Goal: Find specific page/section: Find specific page/section

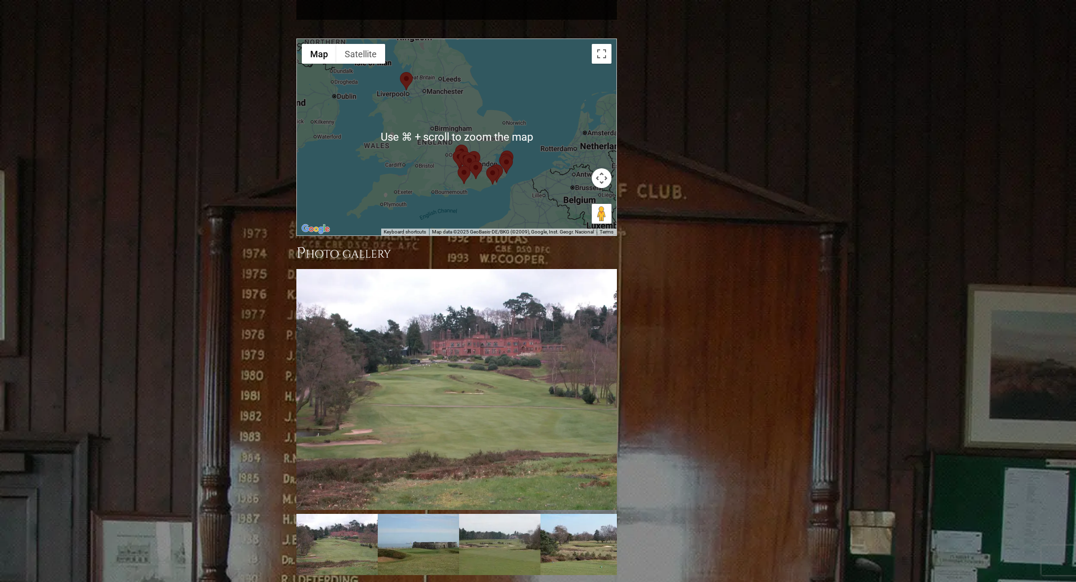
scroll to position [1035, 0]
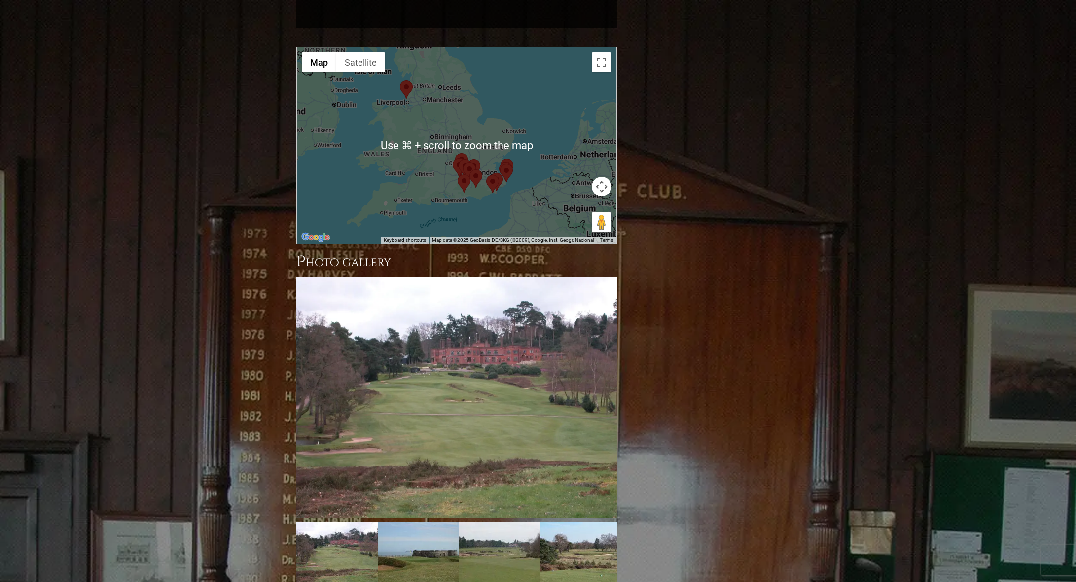
click at [488, 158] on div at bounding box center [457, 145] width 320 height 196
click at [487, 159] on div at bounding box center [457, 145] width 320 height 196
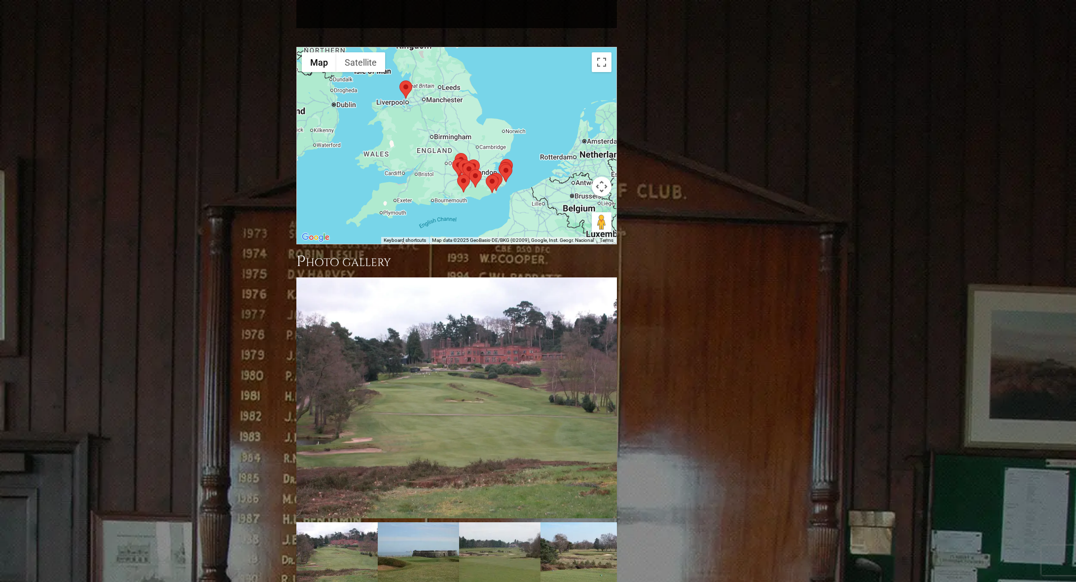
click at [486, 175] on area at bounding box center [486, 175] width 0 height 0
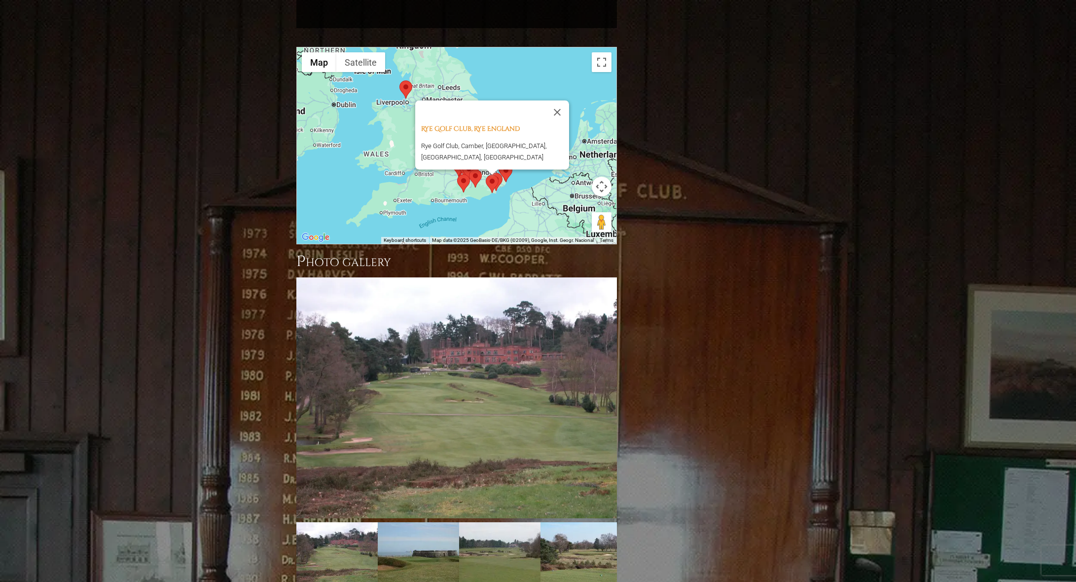
click at [509, 154] on div "[GEOGRAPHIC_DATA], [GEOGRAPHIC_DATA], [GEOGRAPHIC_DATA], [GEOGRAPHIC_DATA], [GE…" at bounding box center [457, 145] width 320 height 196
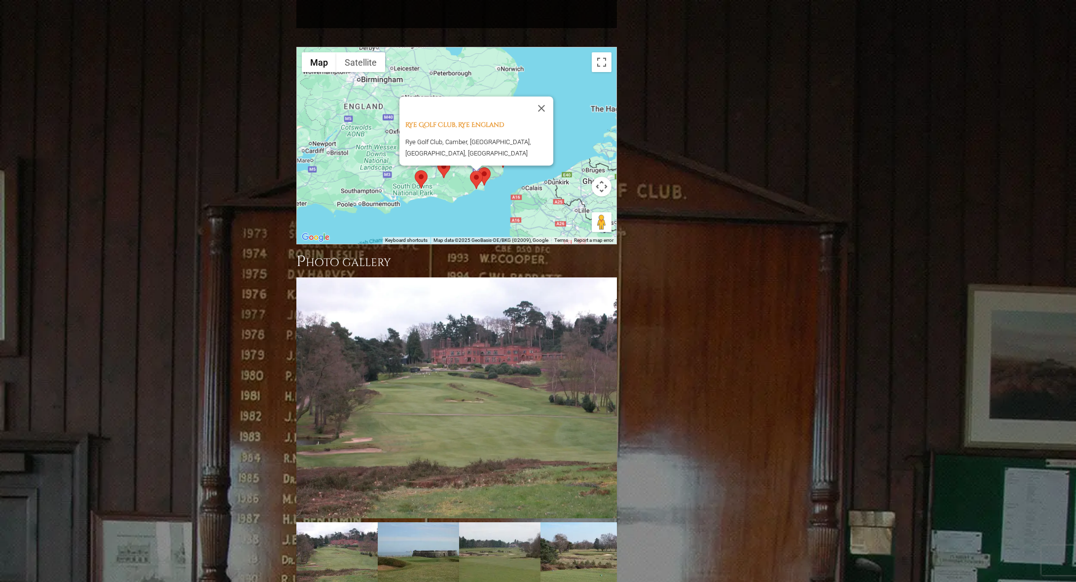
click at [504, 147] on div "[GEOGRAPHIC_DATA], [GEOGRAPHIC_DATA], [GEOGRAPHIC_DATA], [GEOGRAPHIC_DATA], [GE…" at bounding box center [457, 145] width 320 height 196
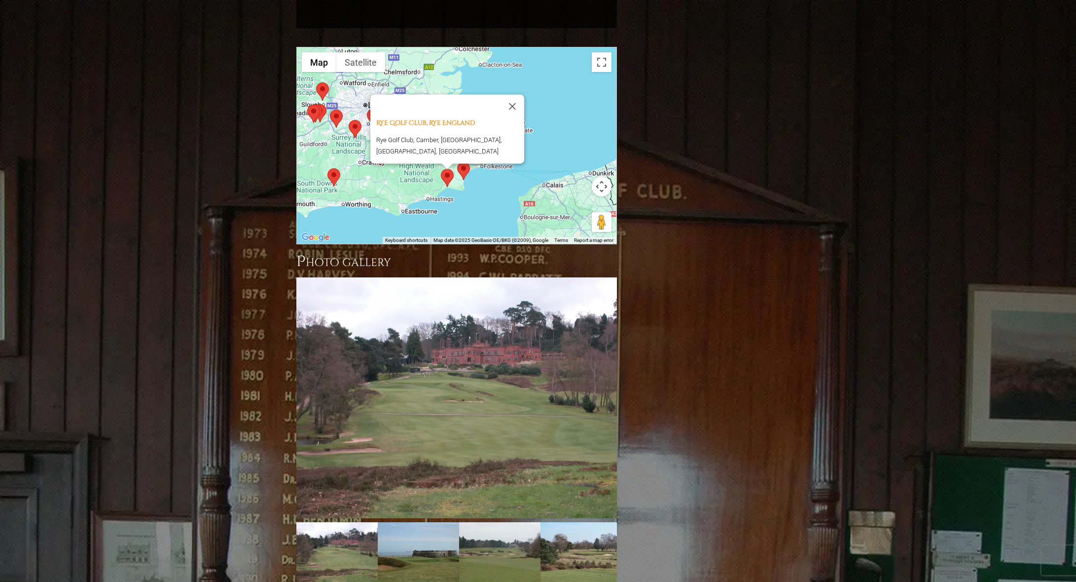
click at [486, 146] on div "[GEOGRAPHIC_DATA], [GEOGRAPHIC_DATA], [GEOGRAPHIC_DATA], [GEOGRAPHIC_DATA], [GE…" at bounding box center [457, 145] width 320 height 196
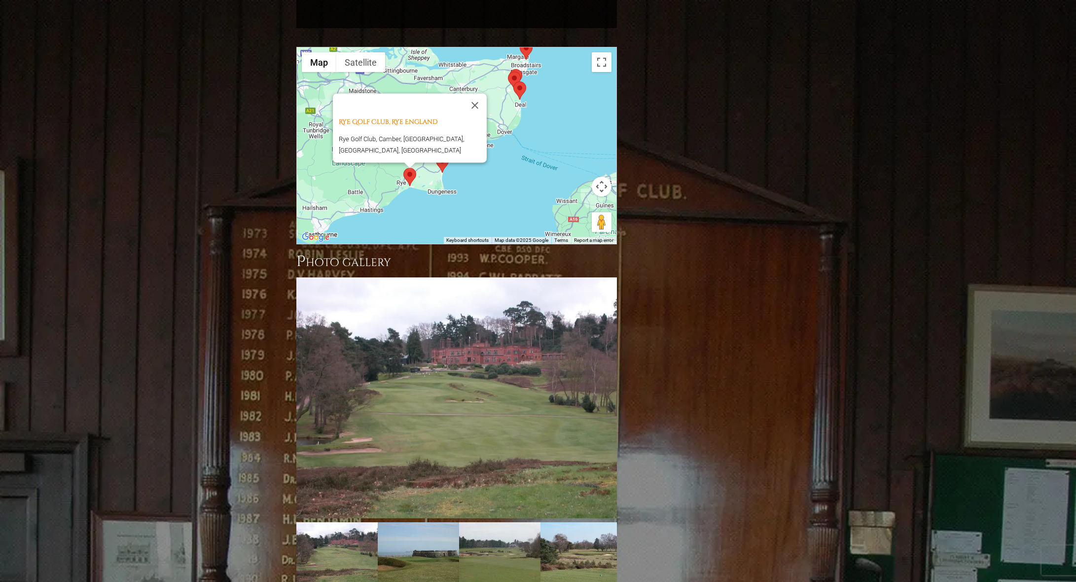
drag, startPoint x: 468, startPoint y: 144, endPoint x: 511, endPoint y: 161, distance: 46.3
click at [511, 161] on div "[GEOGRAPHIC_DATA], [GEOGRAPHIC_DATA], [GEOGRAPHIC_DATA], [GEOGRAPHIC_DATA], [GE…" at bounding box center [457, 145] width 320 height 196
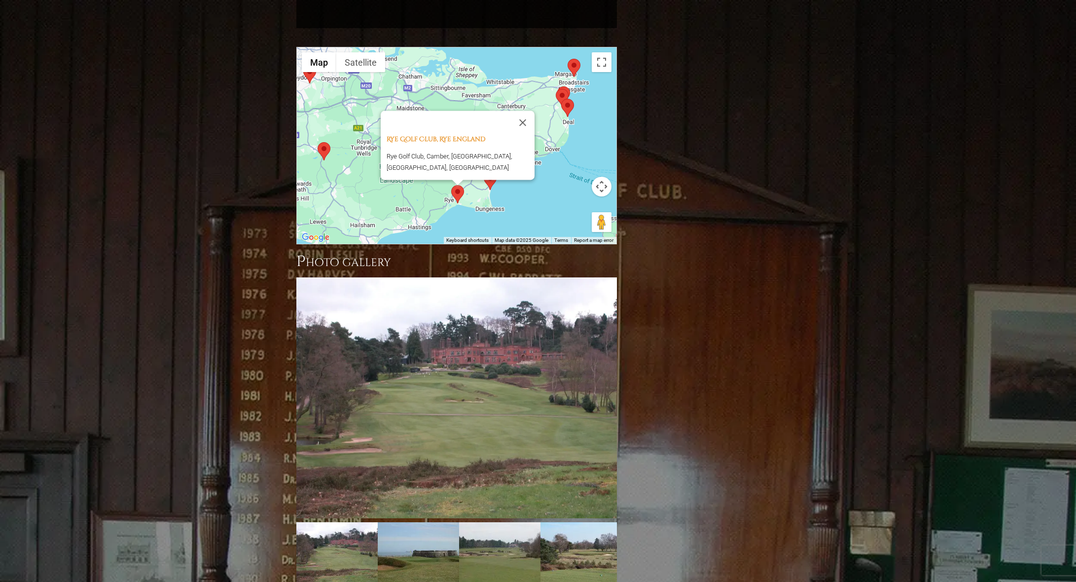
click at [484, 172] on area at bounding box center [484, 172] width 0 height 0
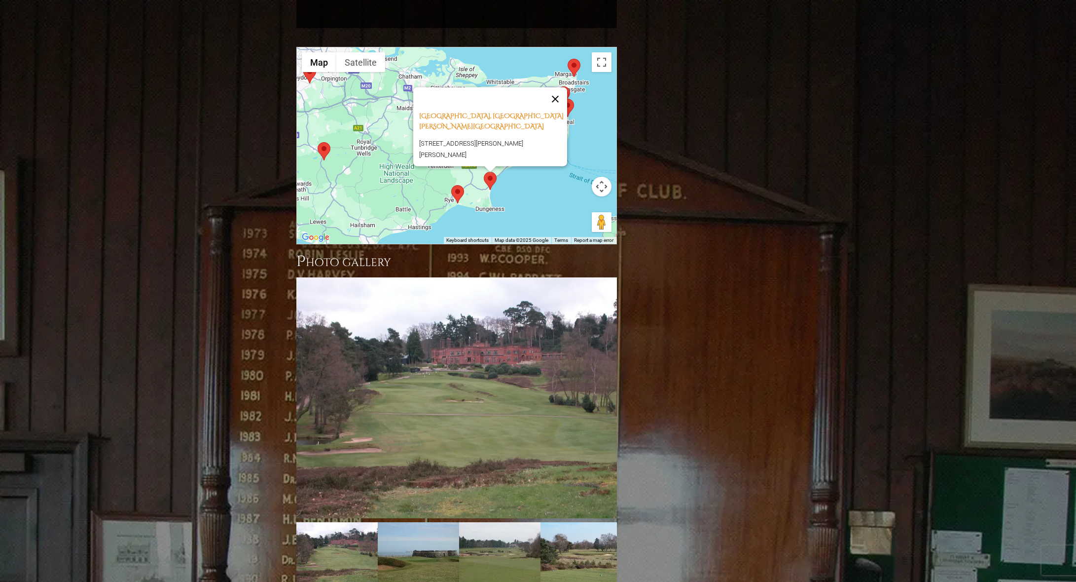
click at [558, 87] on button "Close" at bounding box center [556, 99] width 24 height 24
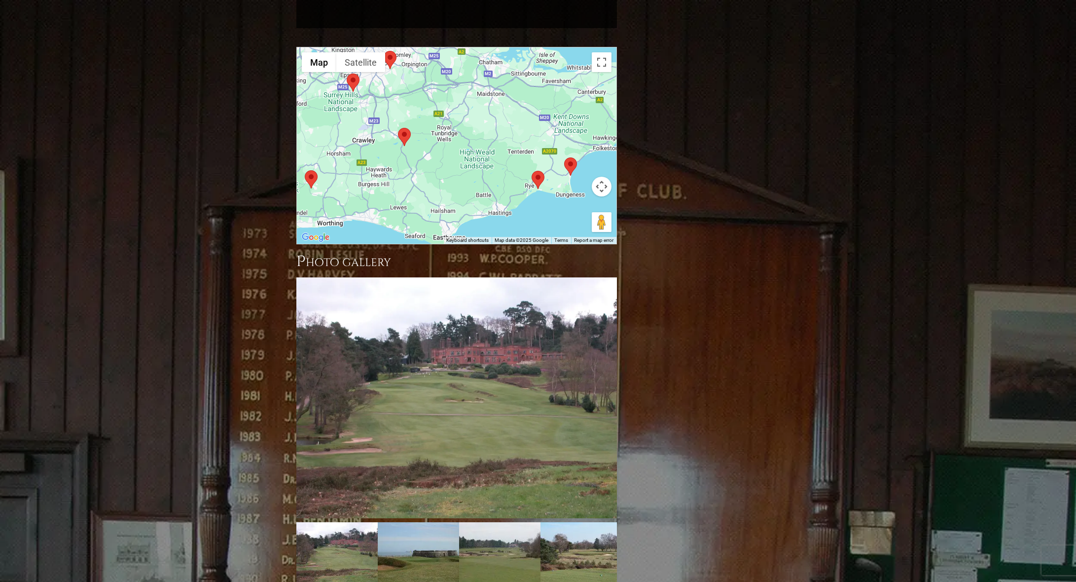
drag, startPoint x: 423, startPoint y: 93, endPoint x: 498, endPoint y: 78, distance: 77.0
click at [505, 78] on div at bounding box center [457, 145] width 320 height 196
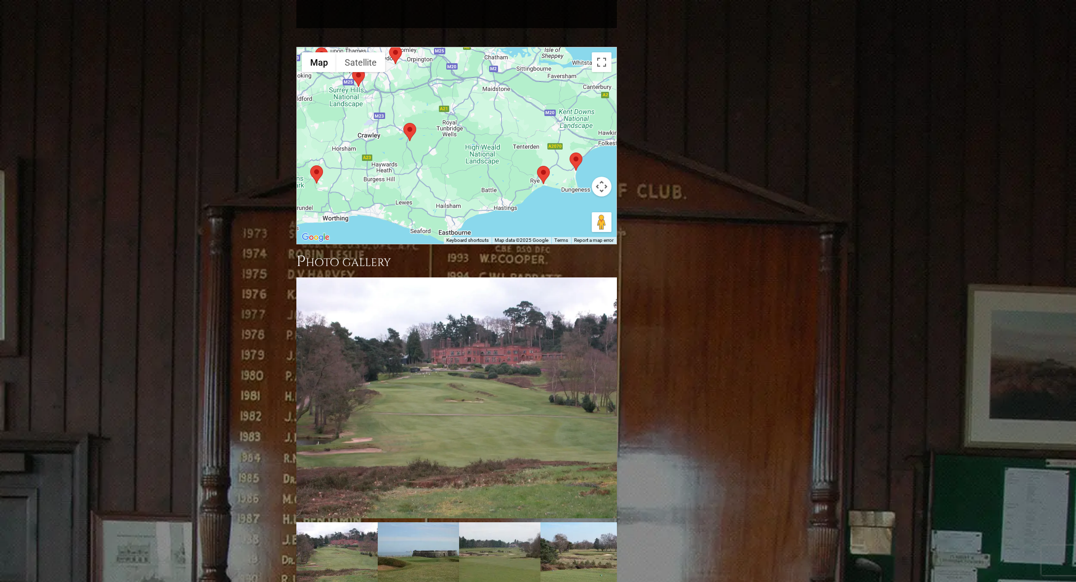
click at [403, 123] on area at bounding box center [403, 123] width 0 height 0
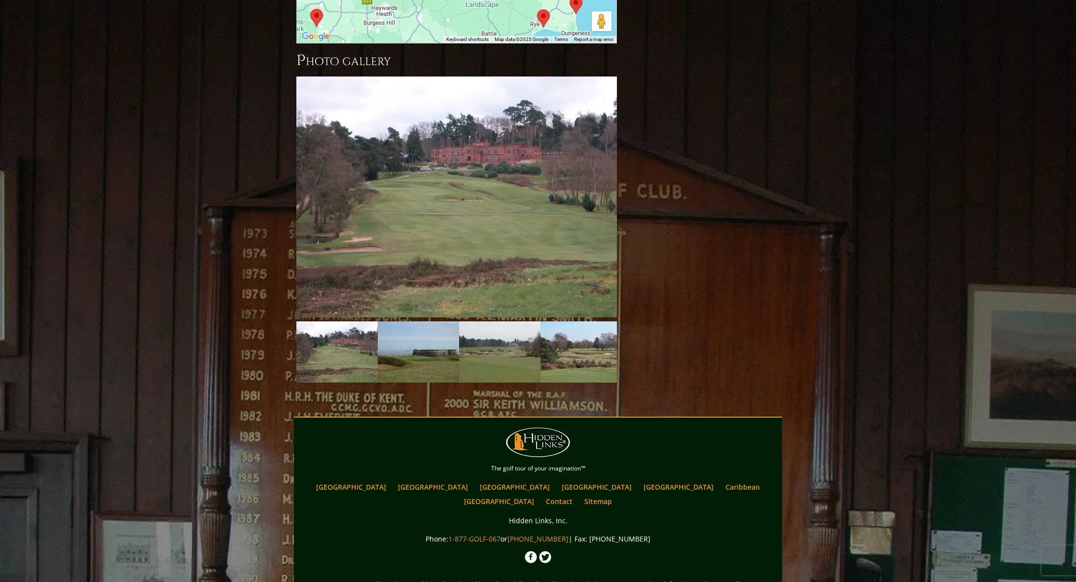
scroll to position [1239, 0]
